Goal: Task Accomplishment & Management: Use online tool/utility

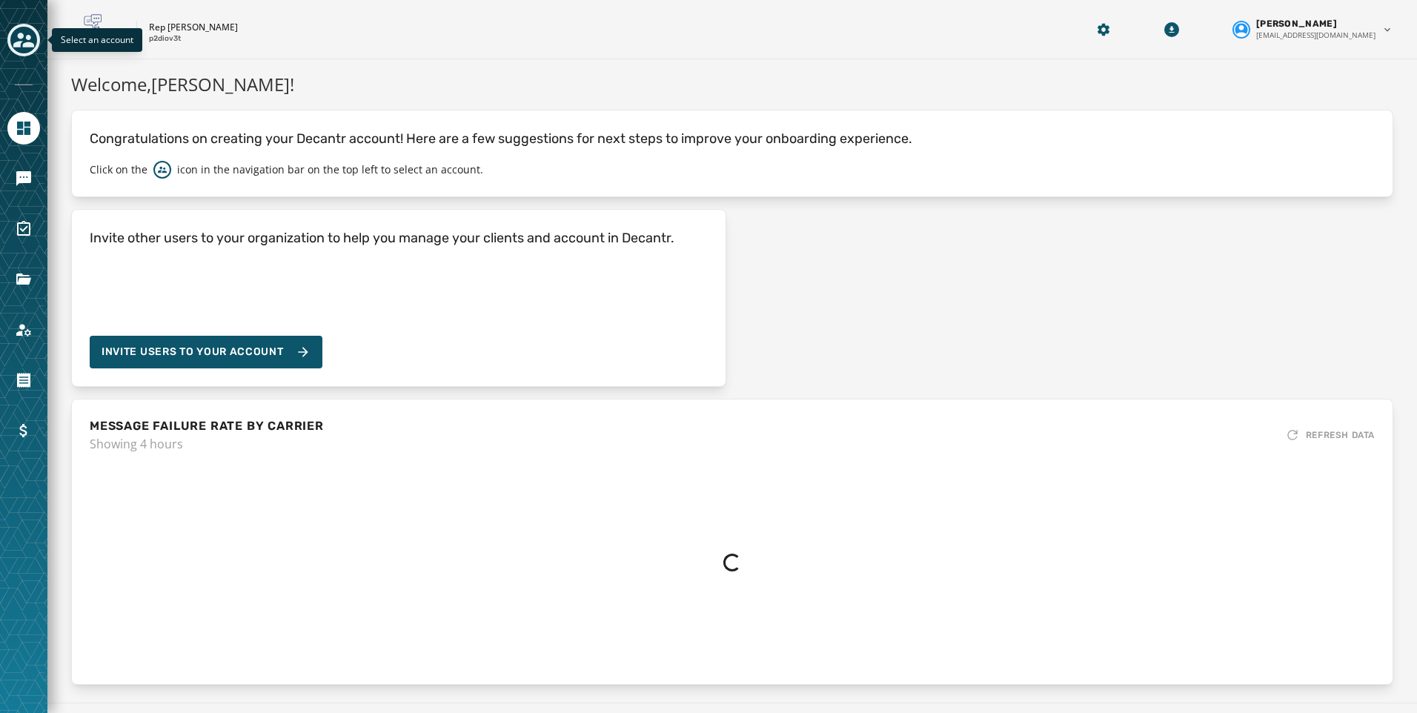
click at [34, 38] on div "Toggle account select drawer" at bounding box center [23, 40] width 27 height 27
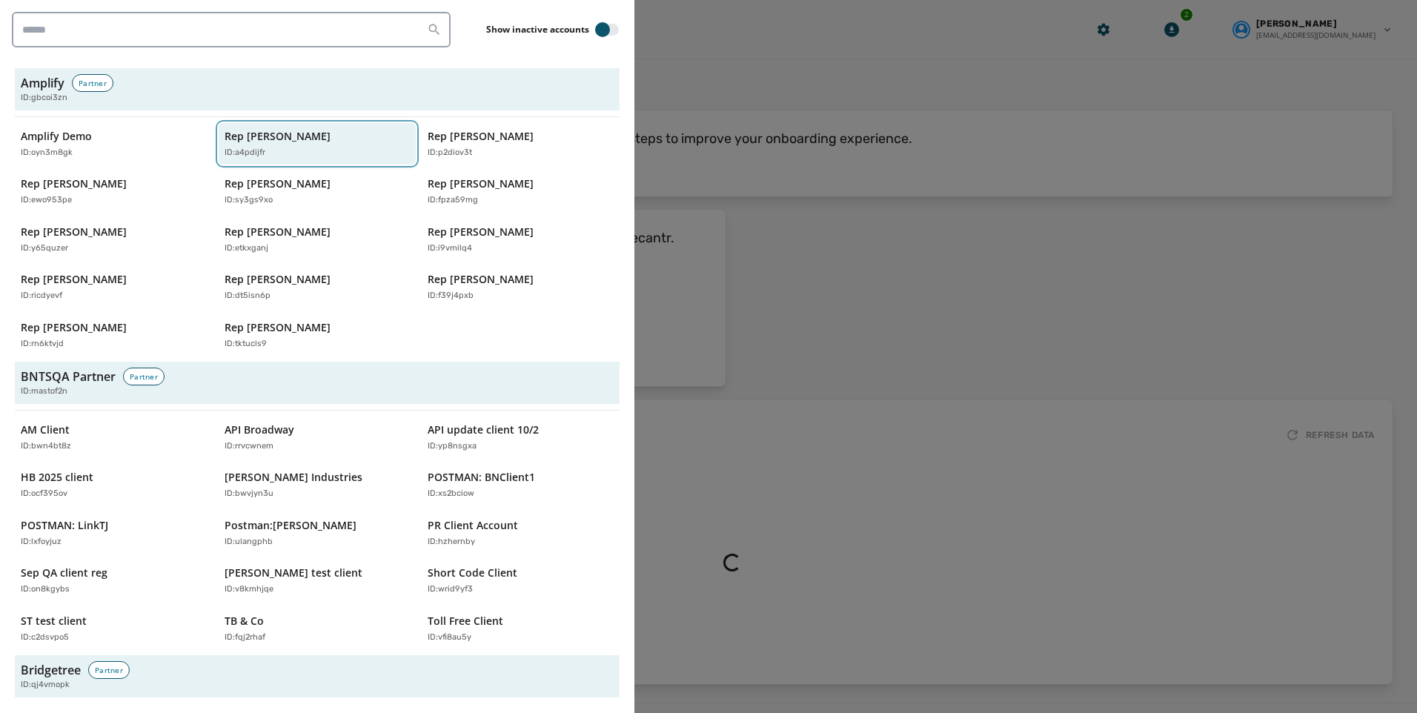
click at [225, 149] on p "ID: a4pdijfr" at bounding box center [245, 153] width 41 height 13
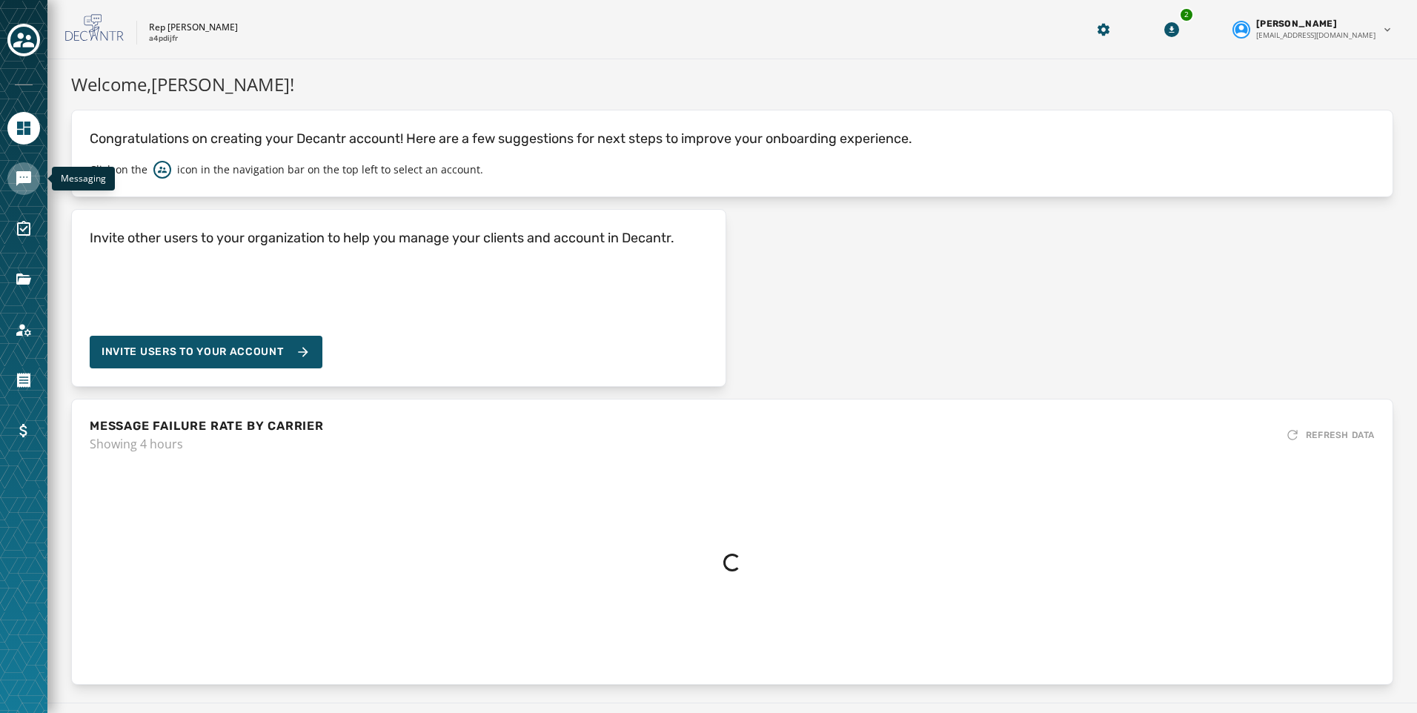
click at [24, 167] on link "Navigate to Messaging" at bounding box center [23, 178] width 33 height 33
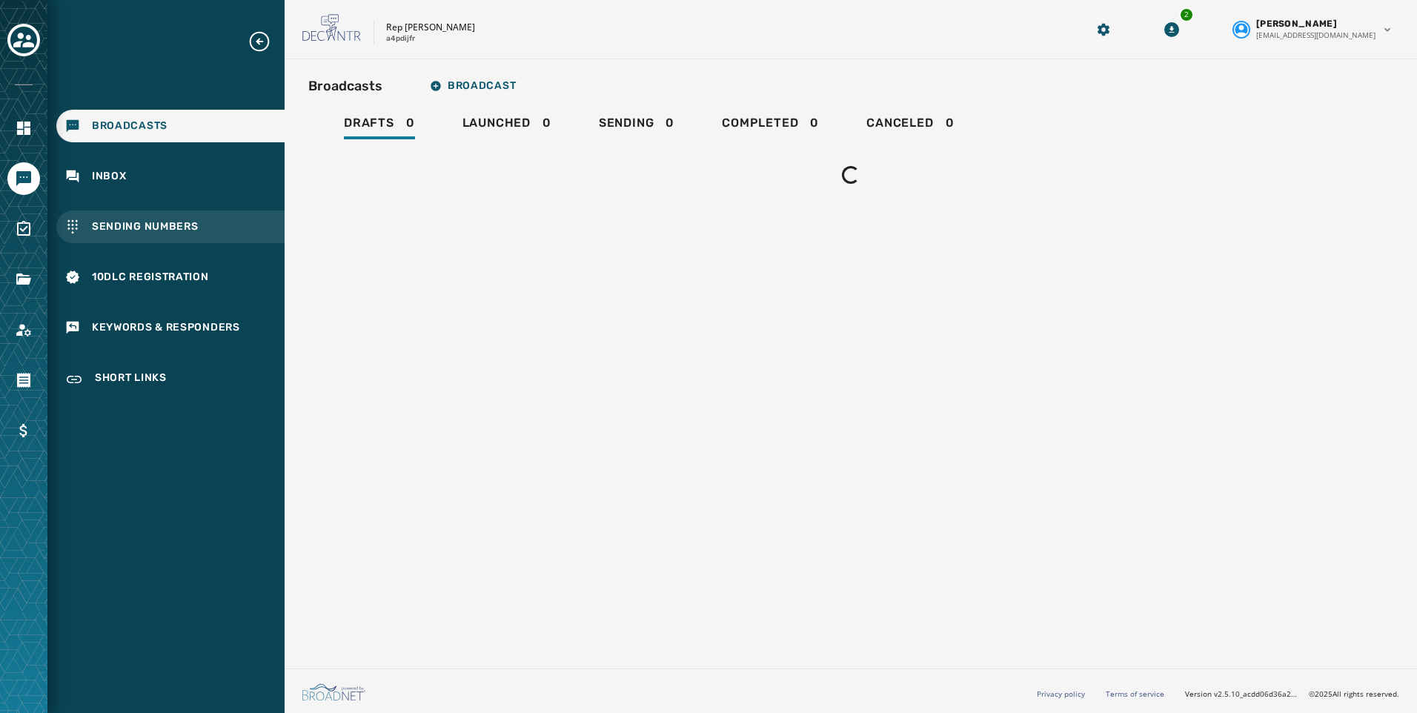
click at [169, 238] on div "Sending Numbers" at bounding box center [170, 227] width 228 height 33
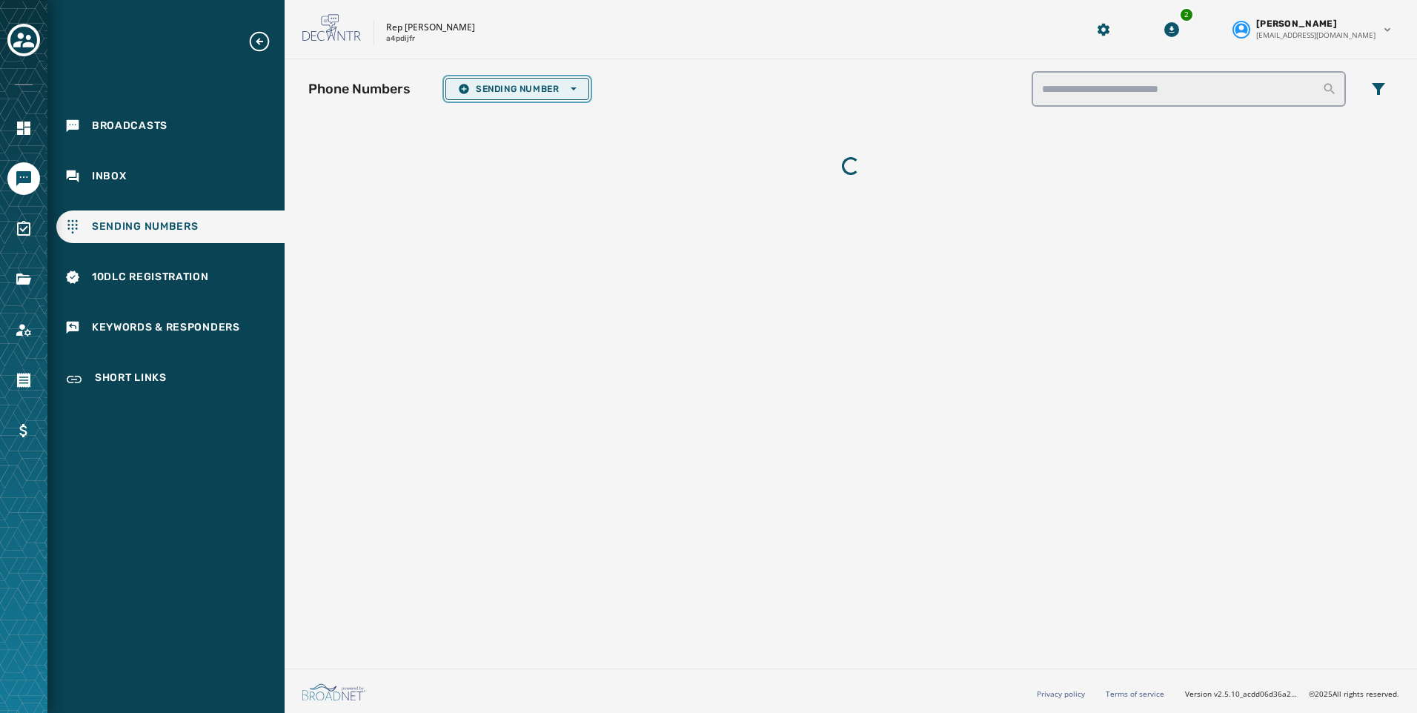
click at [555, 87] on span "Sending Number Open options" at bounding box center [517, 89] width 119 height 12
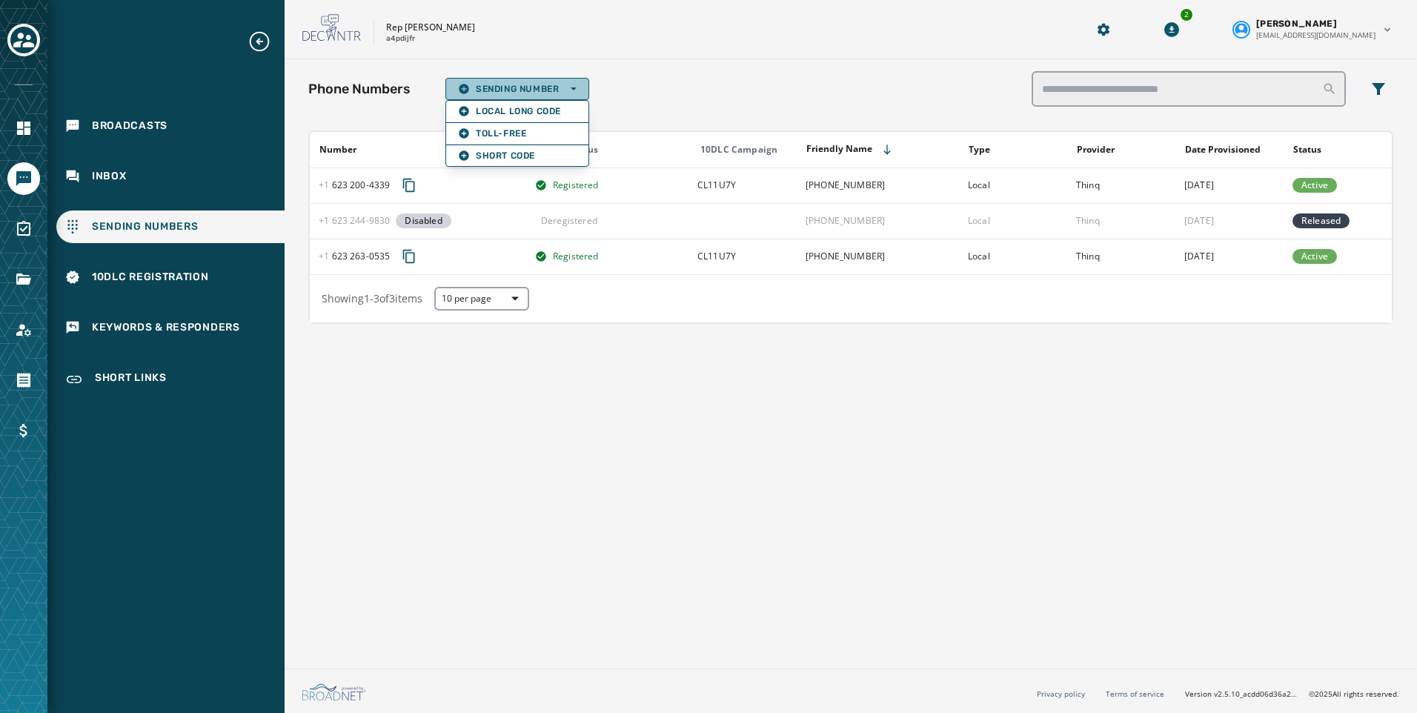
click at [708, 344] on div "Phone Numbers Sending Number Open options Local Long Code Toll-Free Short Code …" at bounding box center [851, 360] width 1133 height 603
click at [537, 94] on span "Sending Number Open options" at bounding box center [517, 89] width 119 height 12
click at [541, 108] on span "Local Long Code" at bounding box center [517, 111] width 119 height 12
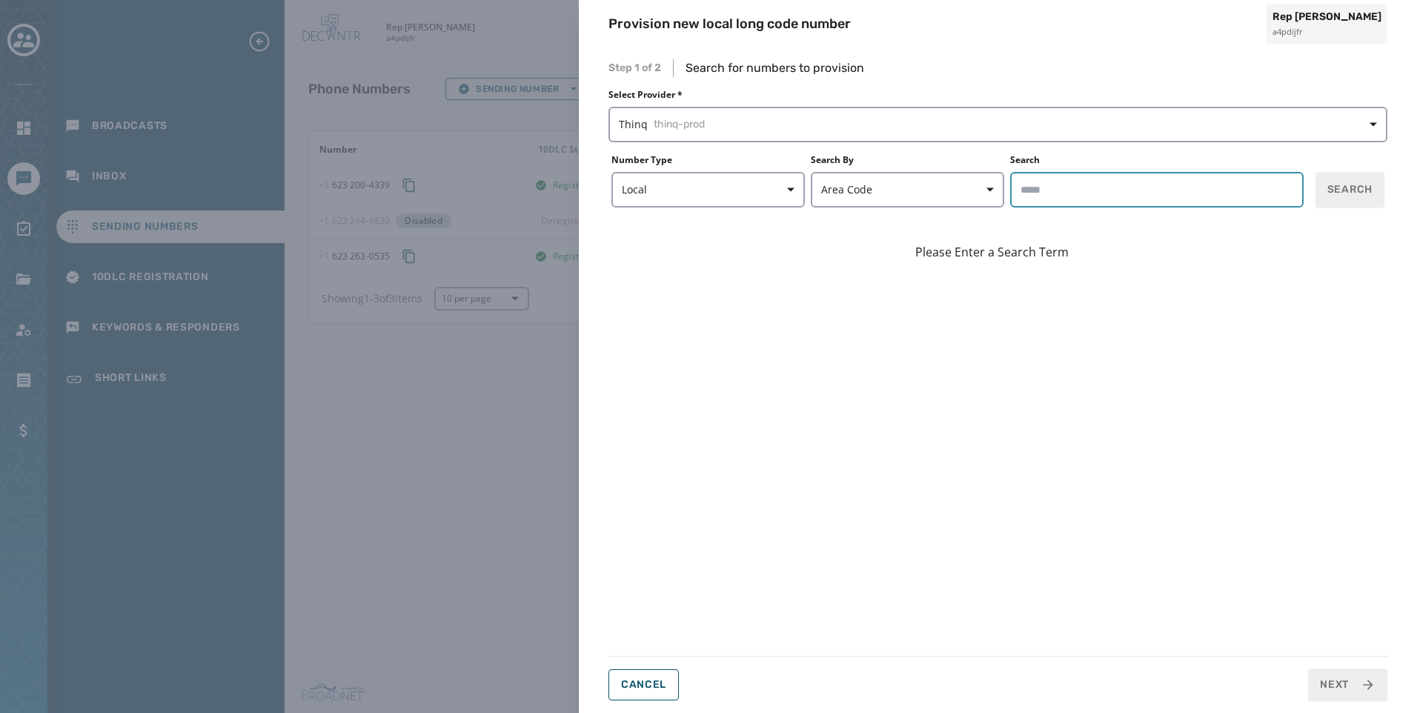
click at [1067, 188] on input "Search" at bounding box center [1157, 190] width 294 height 36
click at [809, 276] on div "Please Enter a Search Term" at bounding box center [998, 431] width 779 height 425
click at [509, 357] on div "Provision new local long code number Rep [PERSON_NAME] a4pdijfr Step 1 of 2 Sea…" at bounding box center [708, 356] width 1417 height 713
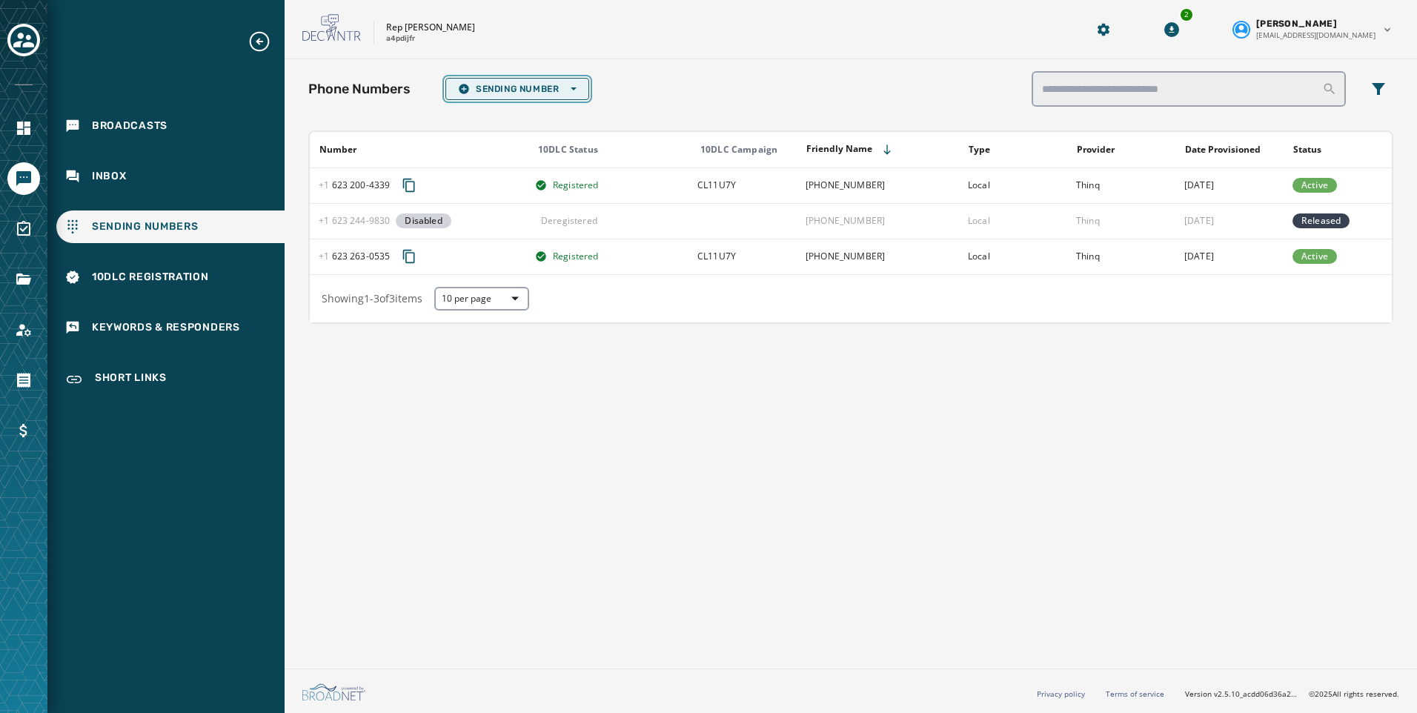
click at [526, 87] on span "Sending Number Open options" at bounding box center [517, 89] width 119 height 12
click at [502, 135] on span "Toll-Free" at bounding box center [517, 133] width 119 height 12
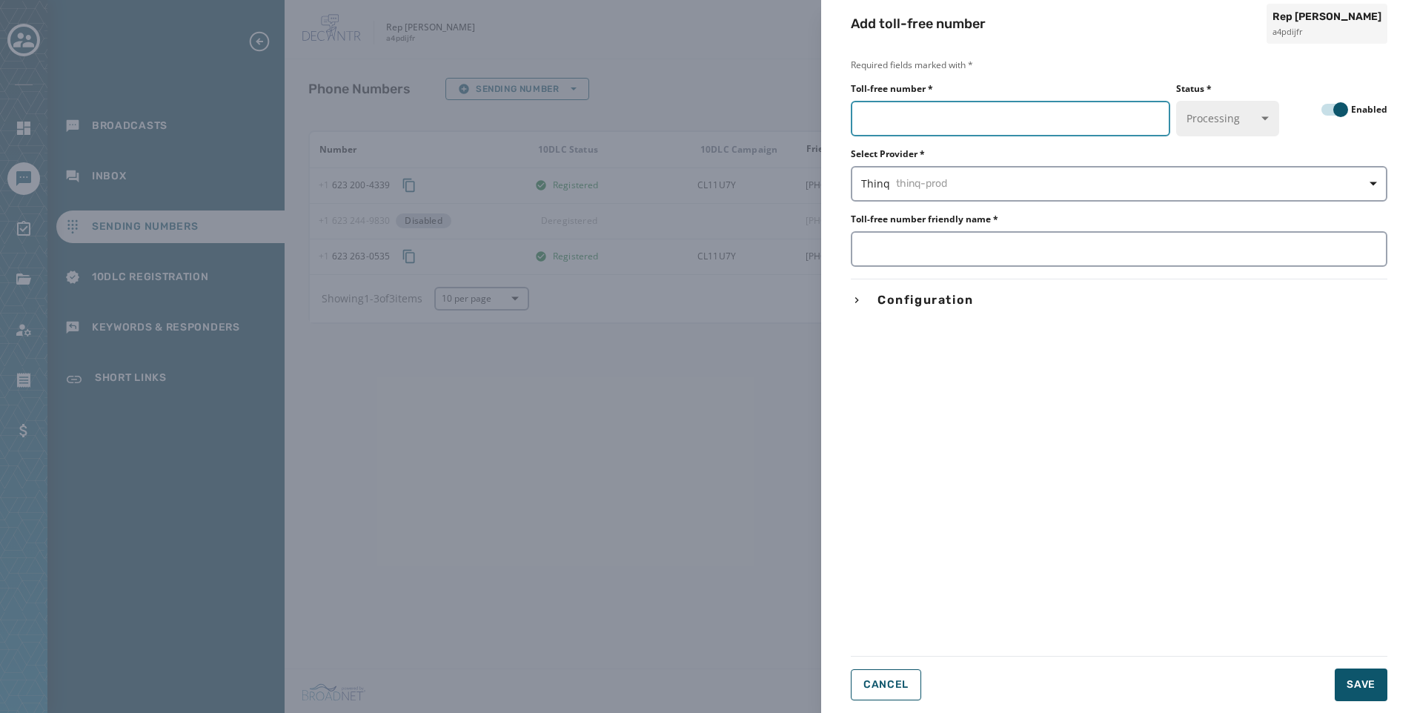
click at [955, 122] on input "Toll-free number *" at bounding box center [1010, 119] width 319 height 36
paste input "**********"
type input "**********"
click at [983, 255] on input "Toll-free number friendly name *" at bounding box center [1119, 249] width 537 height 36
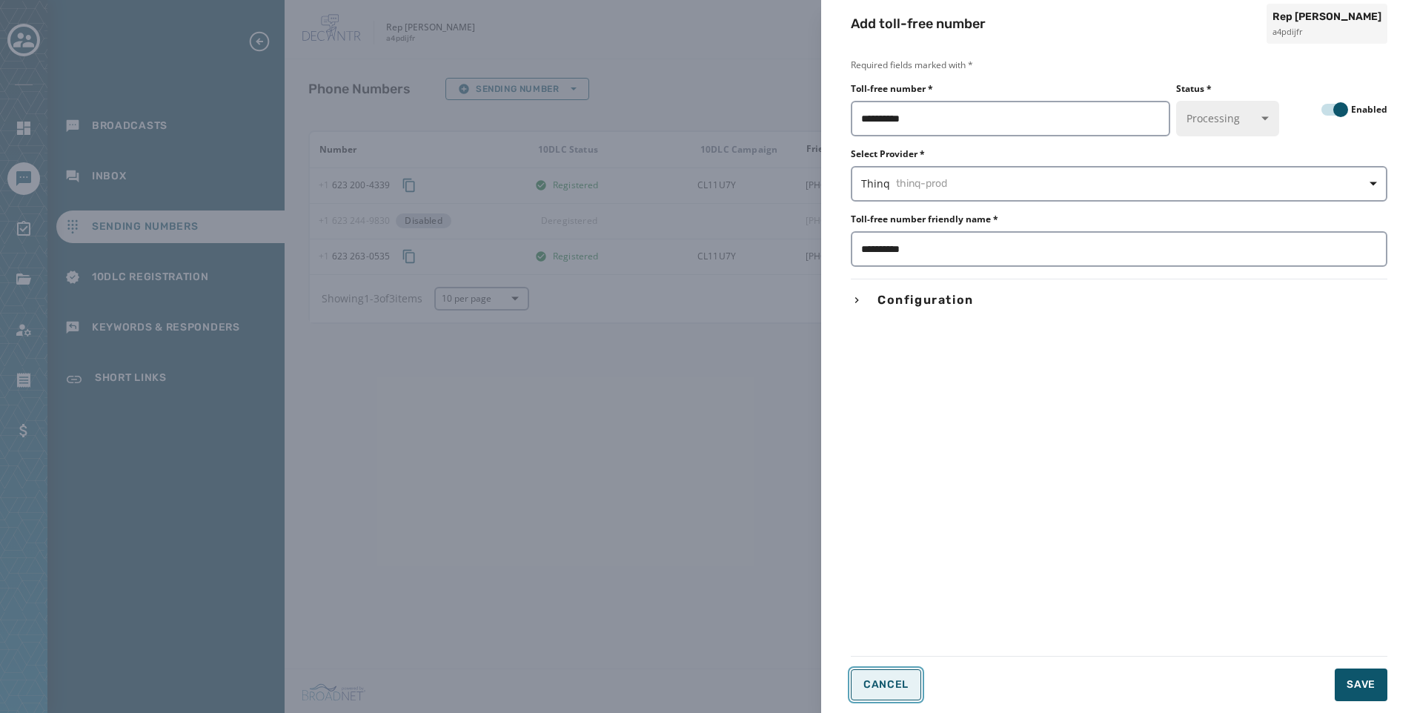
click at [901, 680] on span "Cancel" at bounding box center [886, 685] width 45 height 12
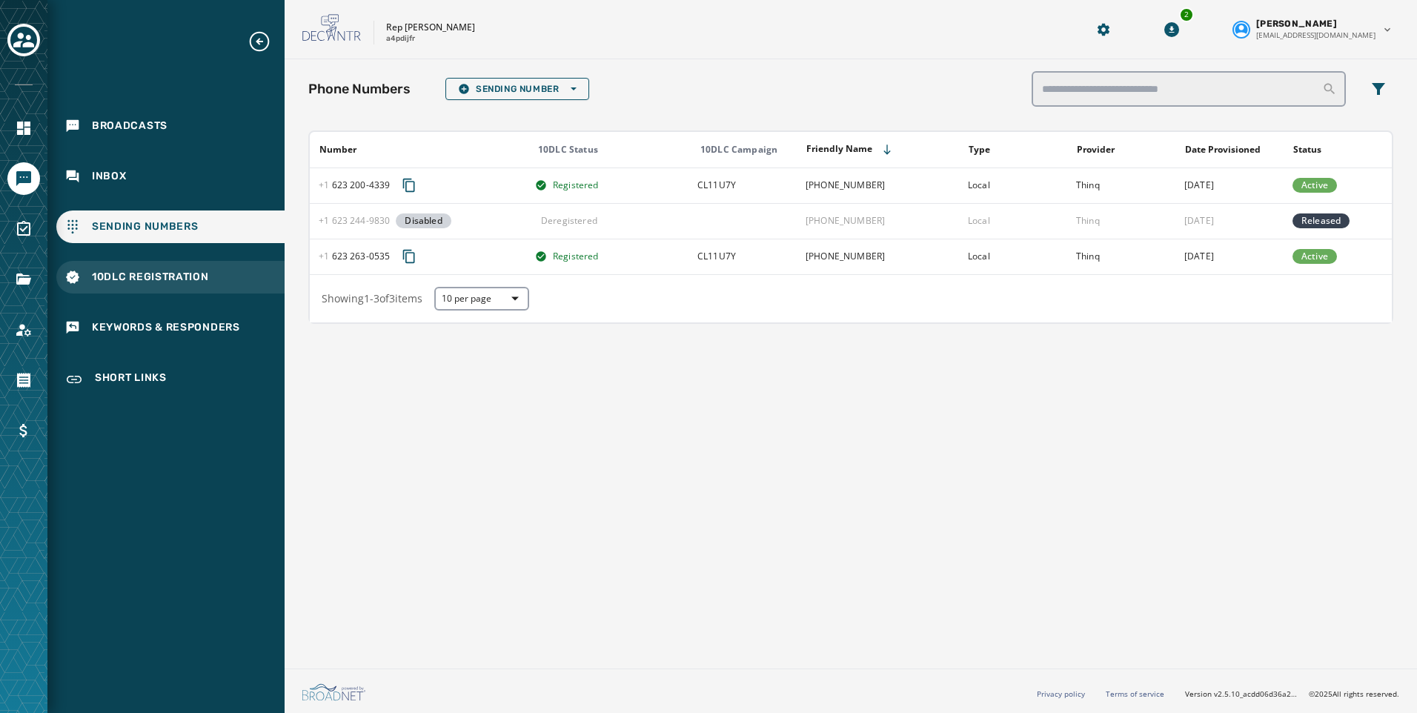
click at [134, 288] on div "10DLC Registration" at bounding box center [170, 277] width 228 height 33
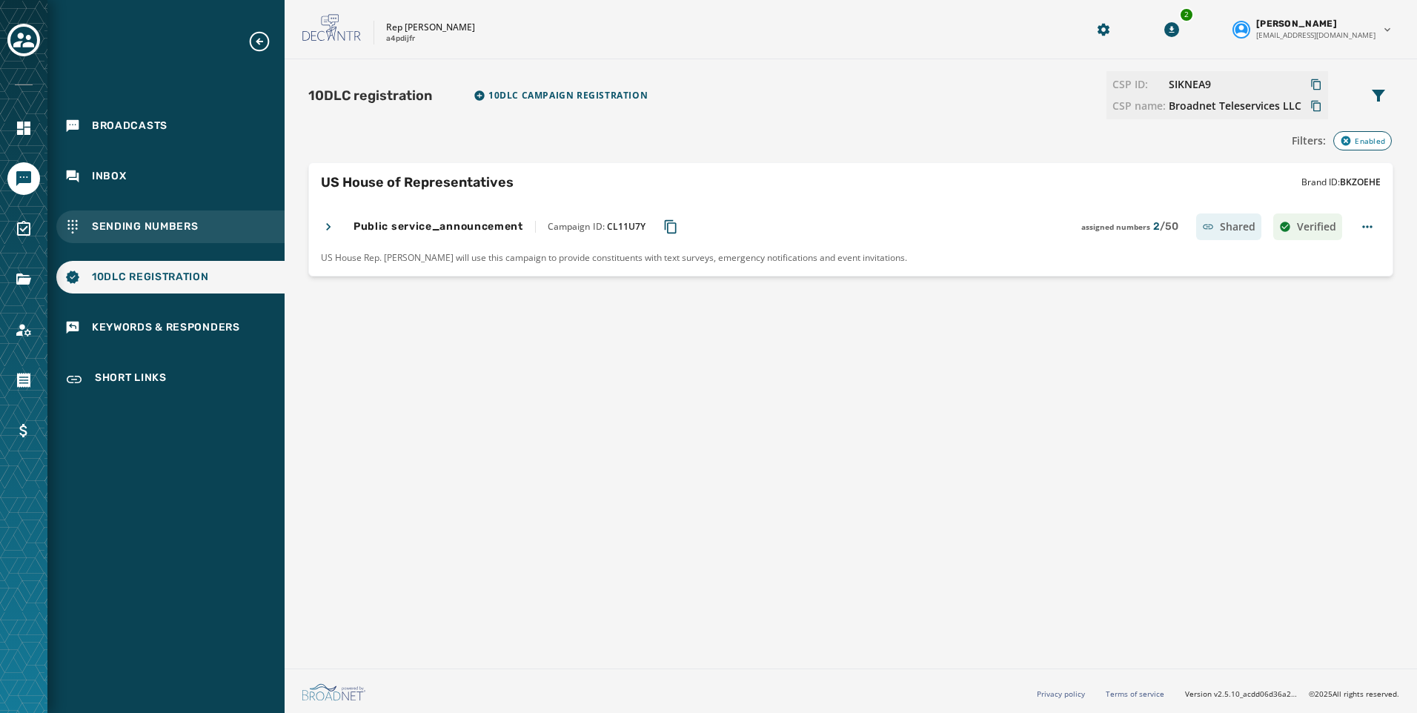
click at [137, 222] on span "Sending Numbers" at bounding box center [145, 226] width 107 height 15
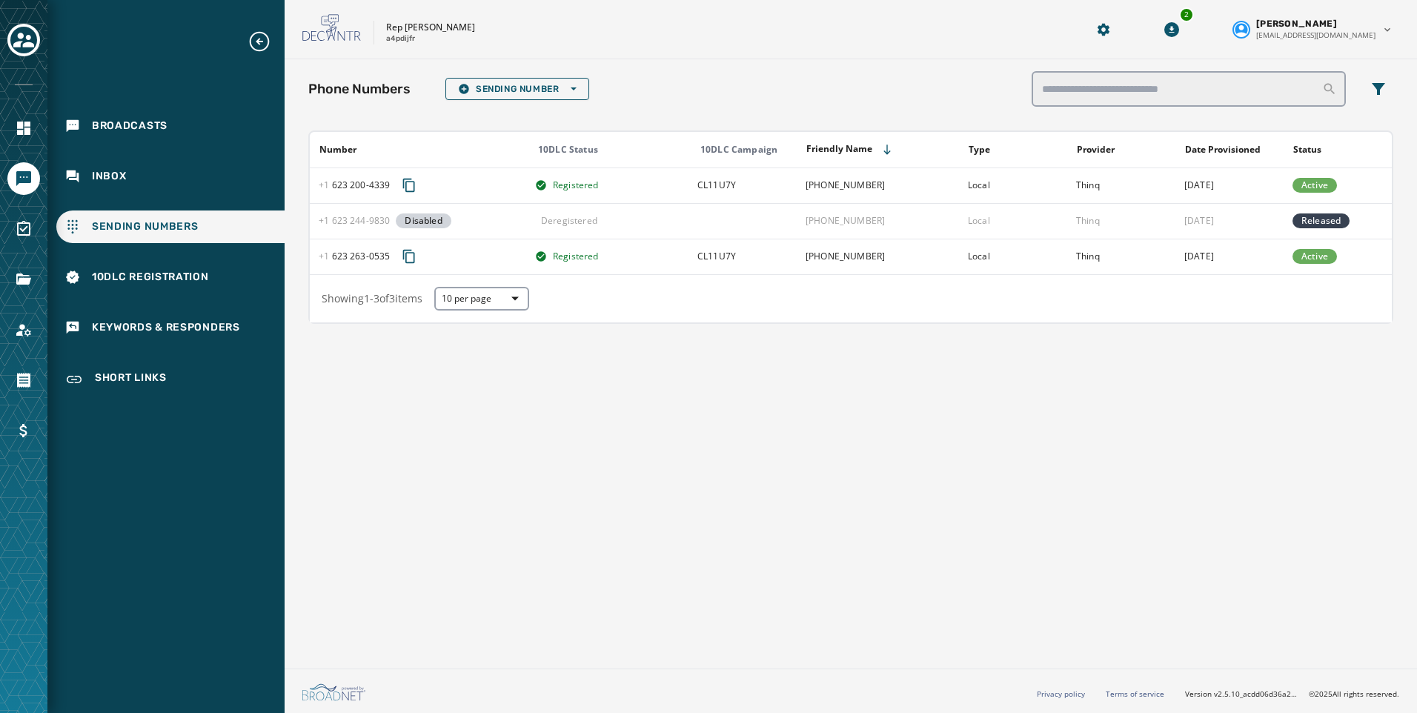
click at [526, 77] on div "Phone Numbers Sending Number Open options" at bounding box center [850, 89] width 1085 height 36
click at [526, 79] on button "Sending Number Open options" at bounding box center [517, 89] width 144 height 22
click at [529, 106] on span "Local Long Code" at bounding box center [517, 111] width 119 height 12
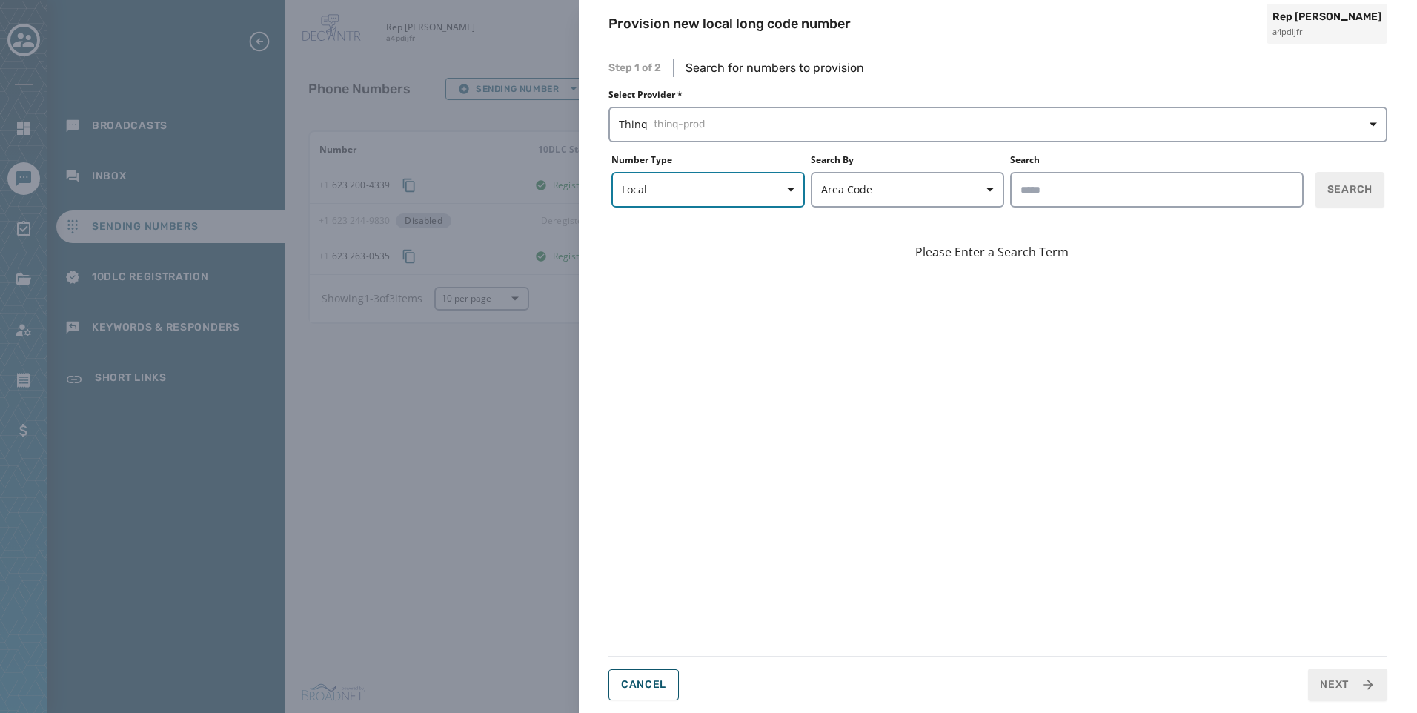
click at [768, 183] on span "button" at bounding box center [786, 190] width 36 height 30
click at [1079, 200] on input "Search" at bounding box center [1157, 190] width 294 height 36
click at [1076, 200] on input "Search" at bounding box center [1157, 190] width 294 height 36
click at [907, 401] on div "Please Enter a Search Term" at bounding box center [998, 431] width 779 height 425
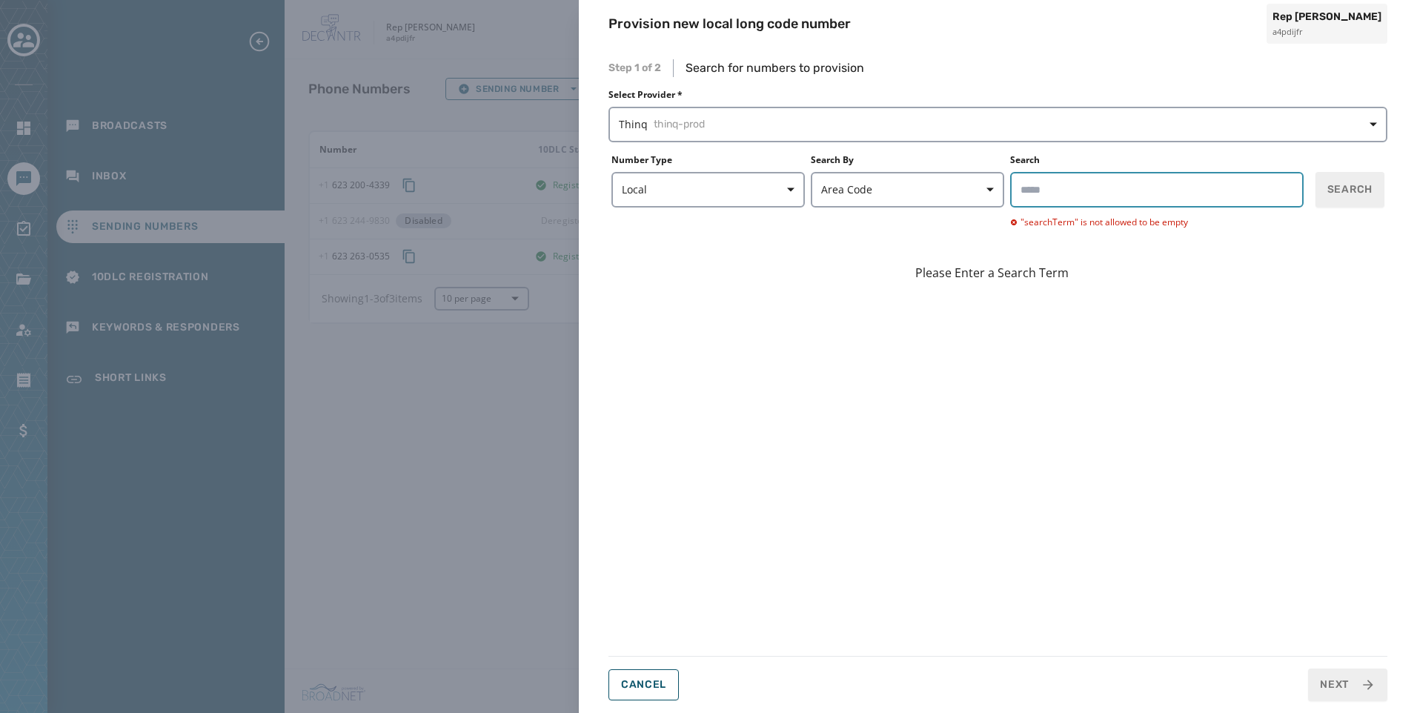
click at [1153, 190] on input "Search" at bounding box center [1157, 190] width 294 height 36
paste input "********"
type input "********"
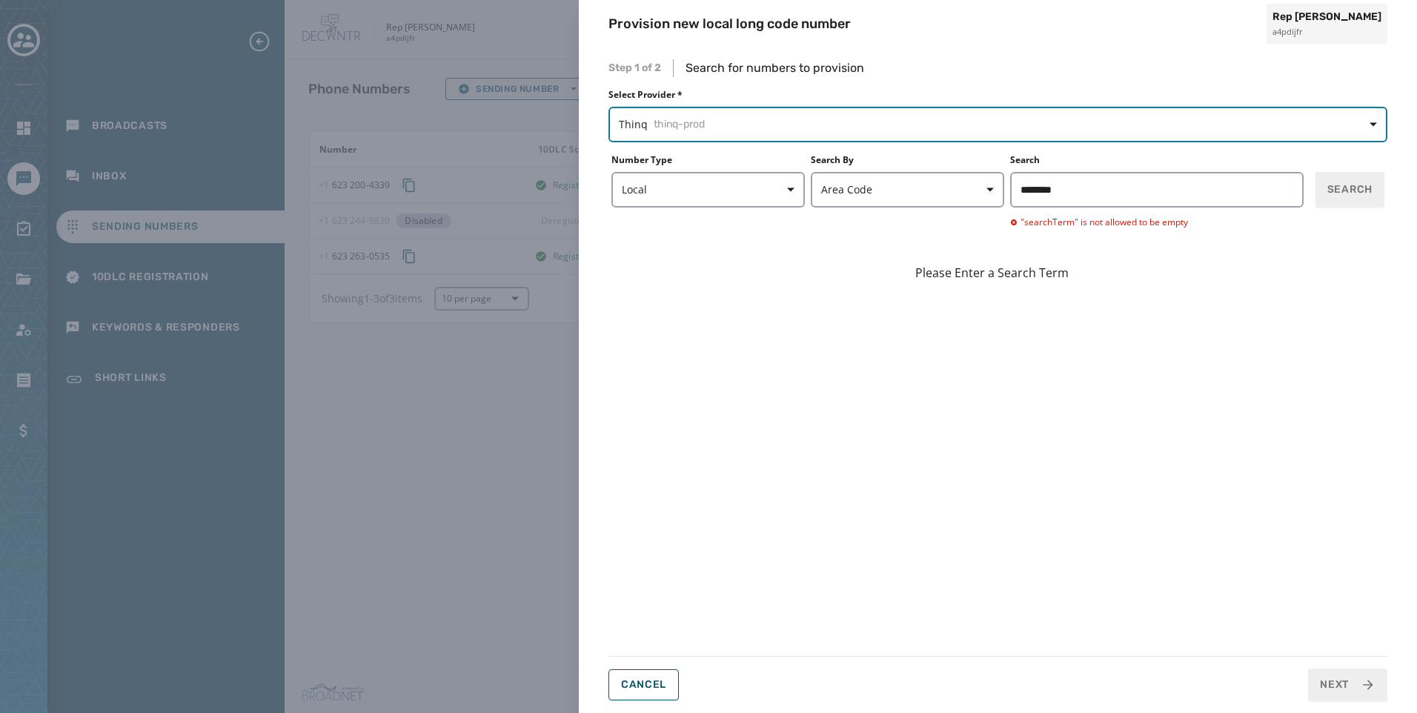
click at [778, 125] on span "Thinq thinq-prod" at bounding box center [998, 124] width 758 height 15
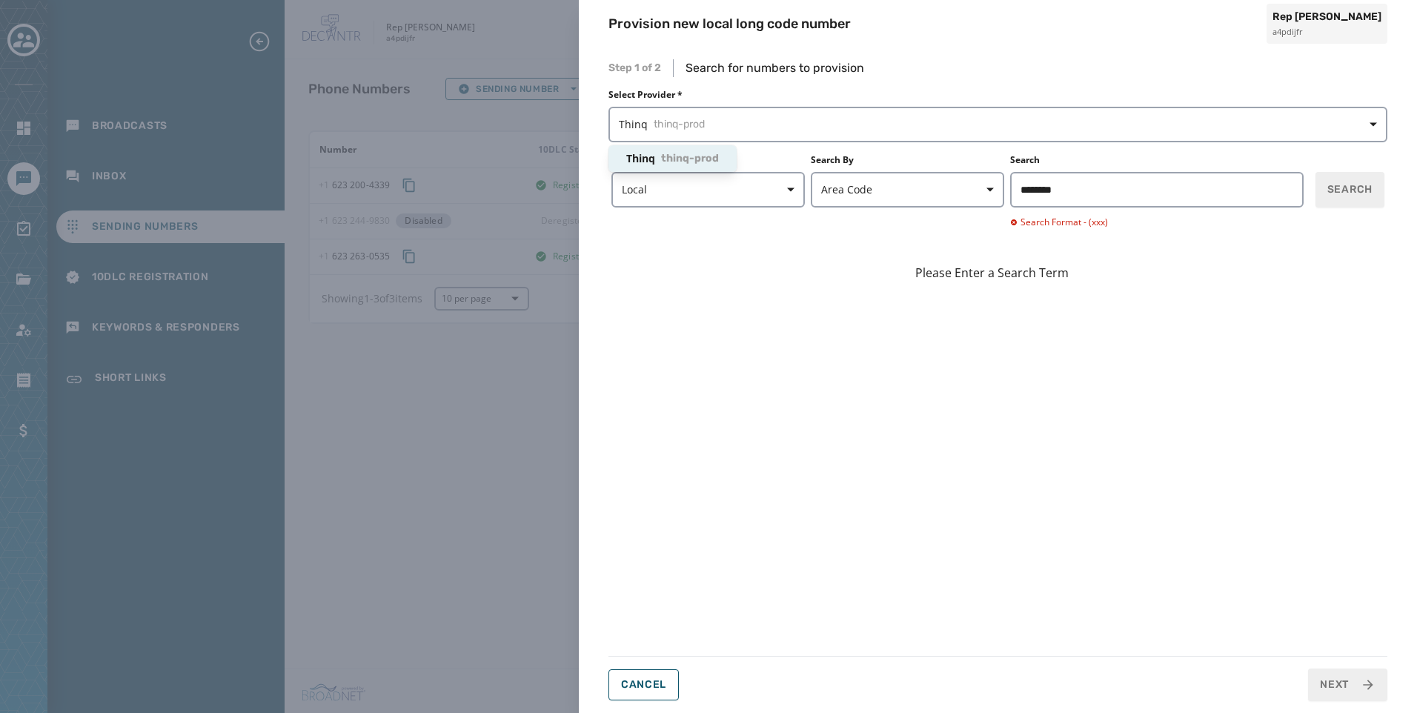
click at [628, 679] on div "Step 1 of 2 Search for numbers to provision Select Provider * Thinq thinq-prod …" at bounding box center [998, 380] width 779 height 642
click at [647, 681] on span "Cancel" at bounding box center [643, 685] width 45 height 12
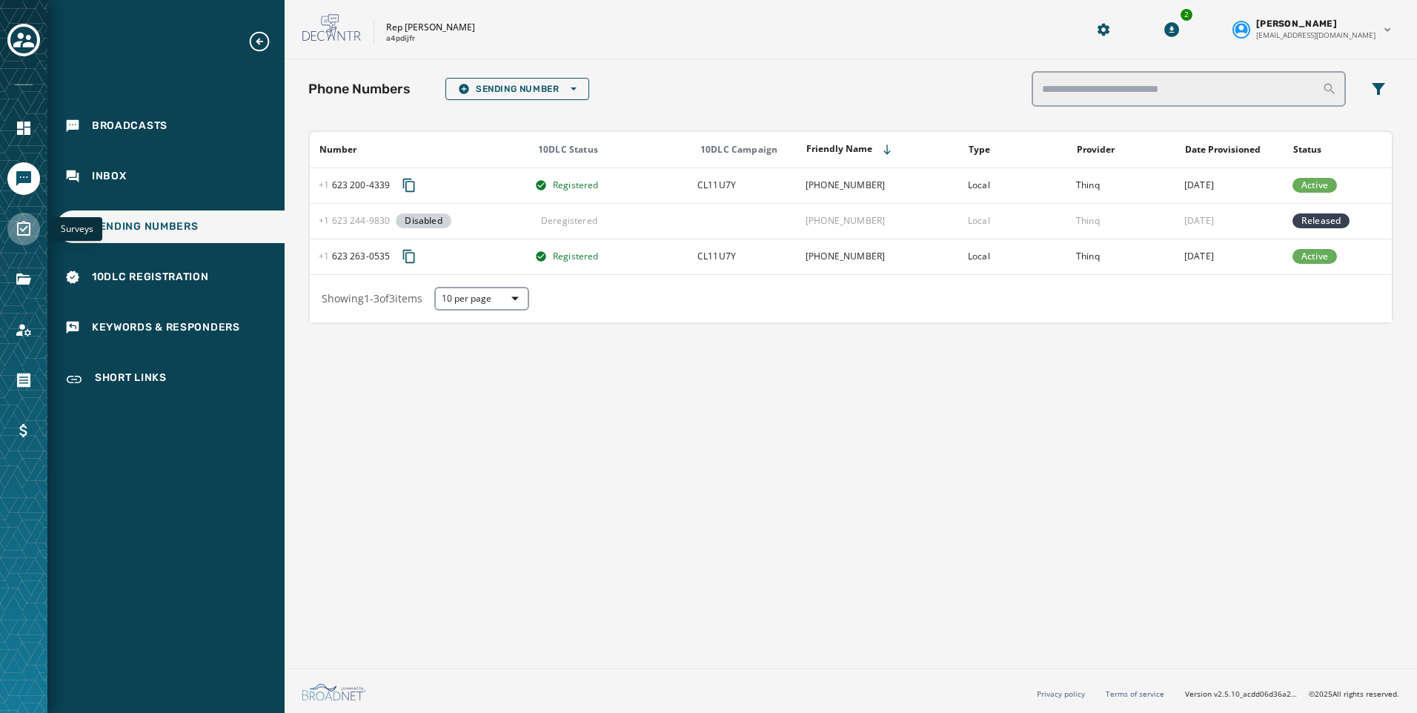
click at [21, 230] on icon "Navigate to Surveys" at bounding box center [23, 228] width 13 height 15
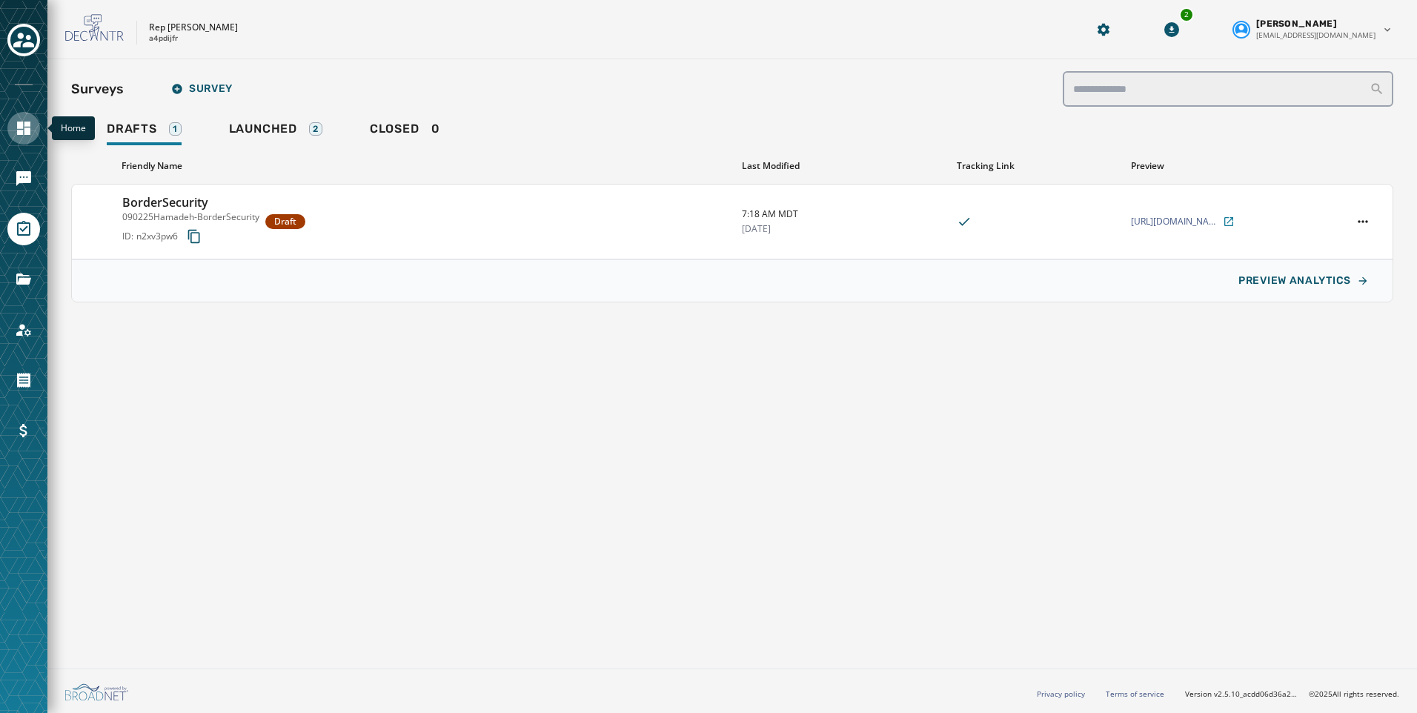
click at [7, 126] on link "Navigate to Home" at bounding box center [23, 128] width 33 height 33
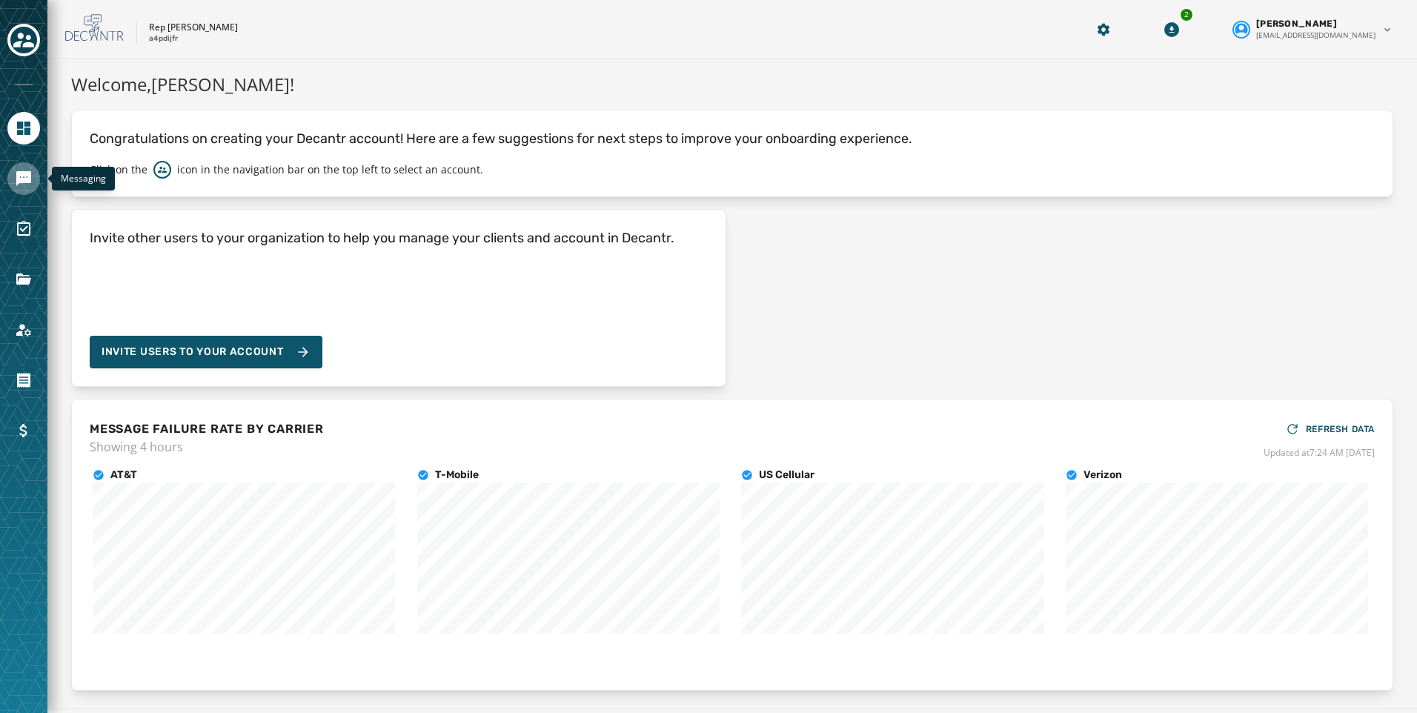
click at [30, 193] on link "Navigate to Messaging" at bounding box center [23, 178] width 33 height 33
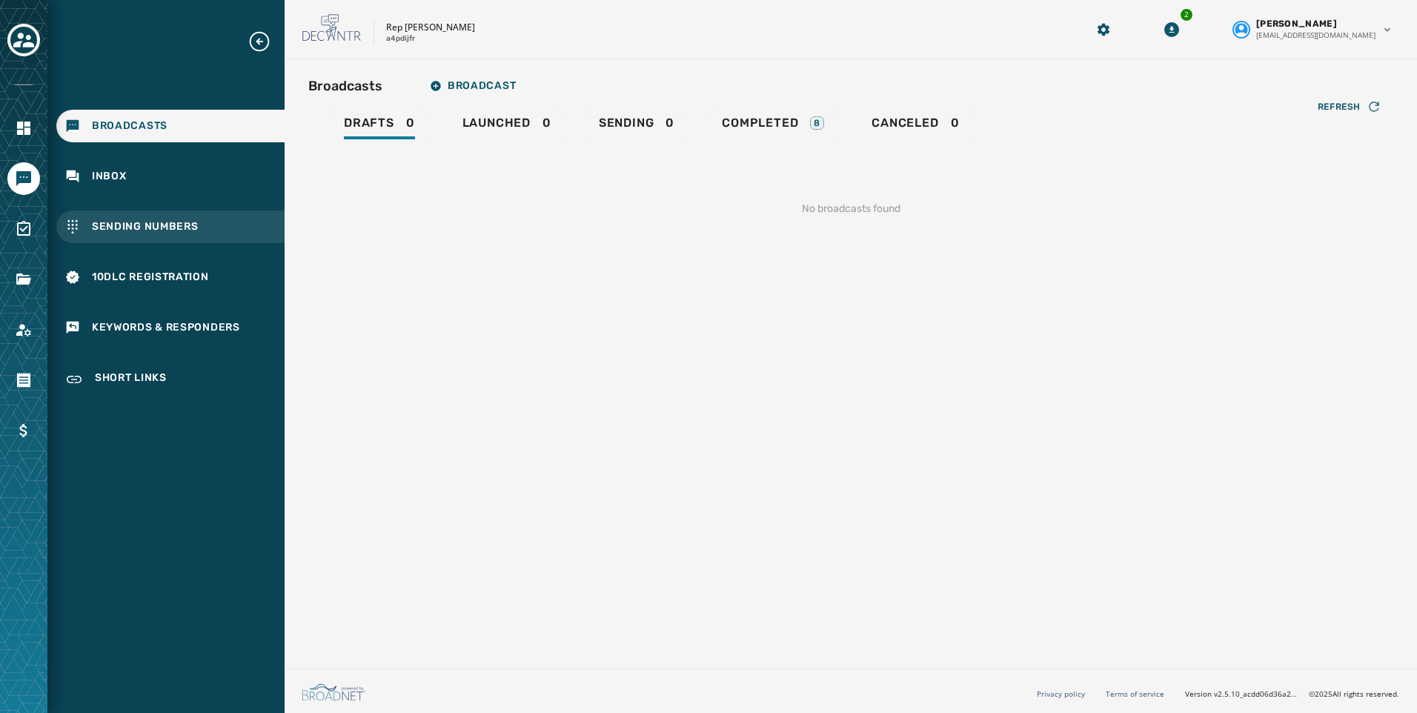
click at [136, 228] on span "Sending Numbers" at bounding box center [145, 226] width 107 height 15
